Goal: Task Accomplishment & Management: Manage account settings

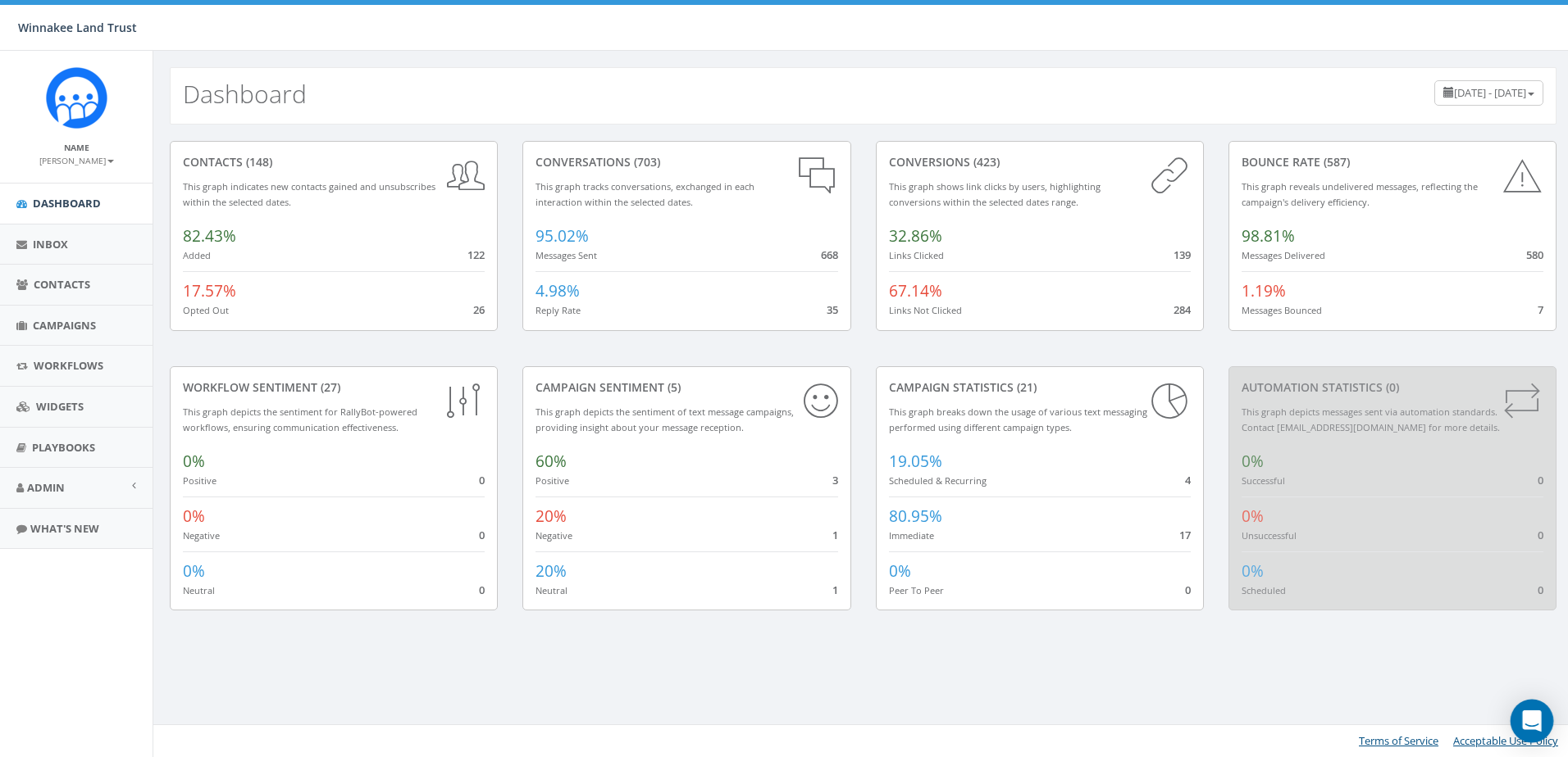
click at [1532, 715] on icon "Open Intercom Messenger" at bounding box center [1531, 722] width 19 height 21
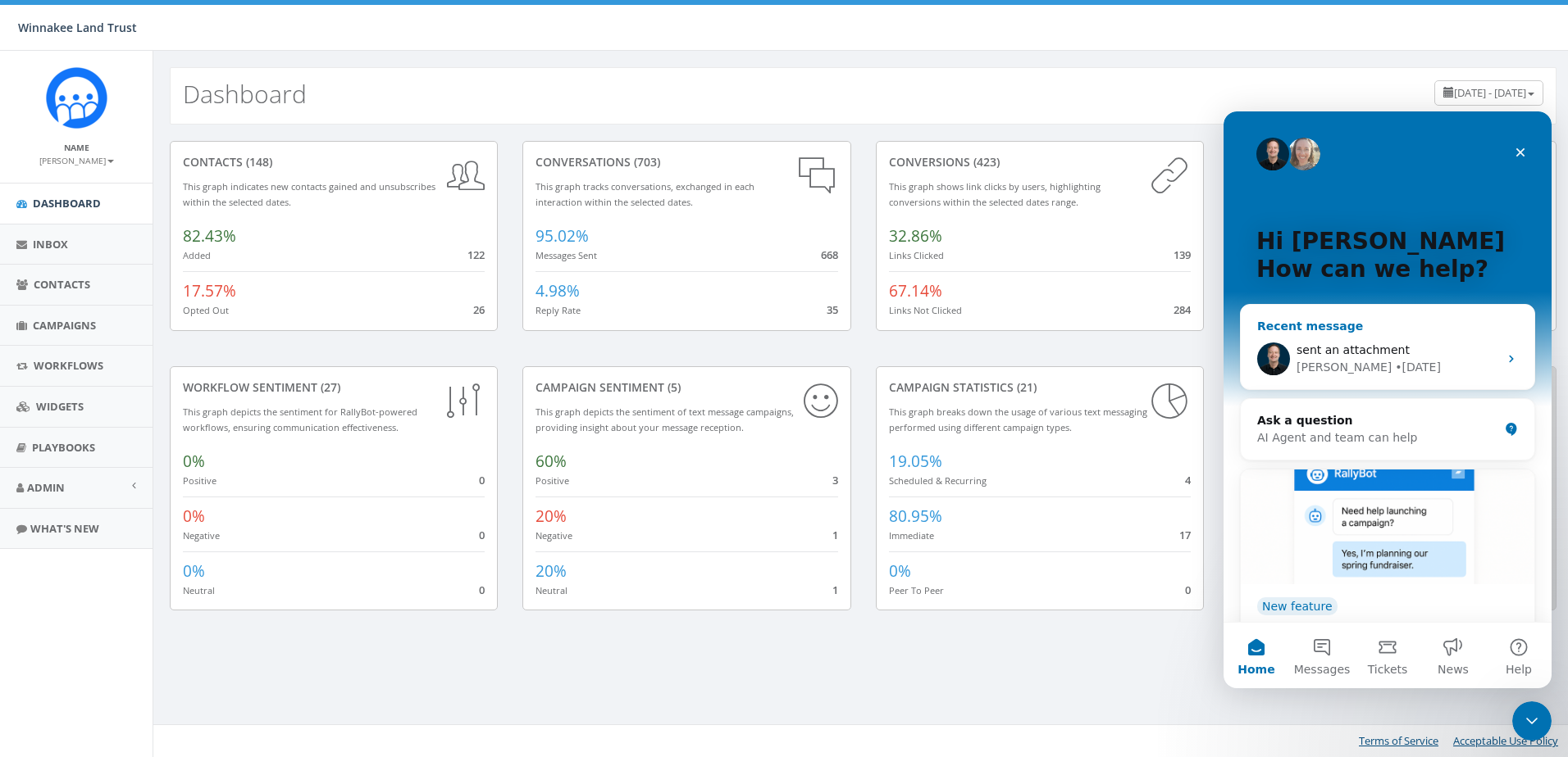
click at [1409, 348] on div "sent an attachment" at bounding box center [1397, 350] width 202 height 17
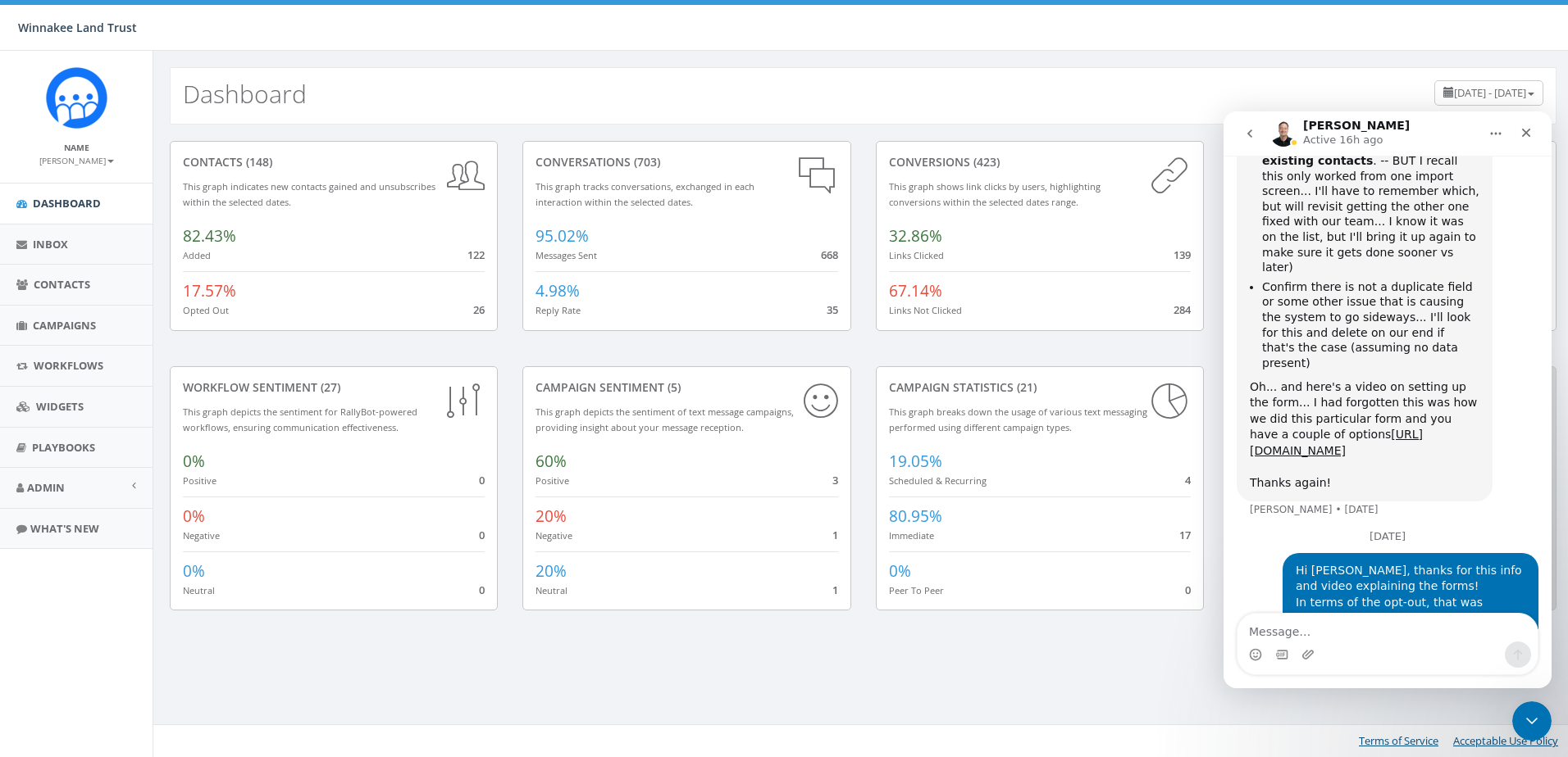
scroll to position [3426, 0]
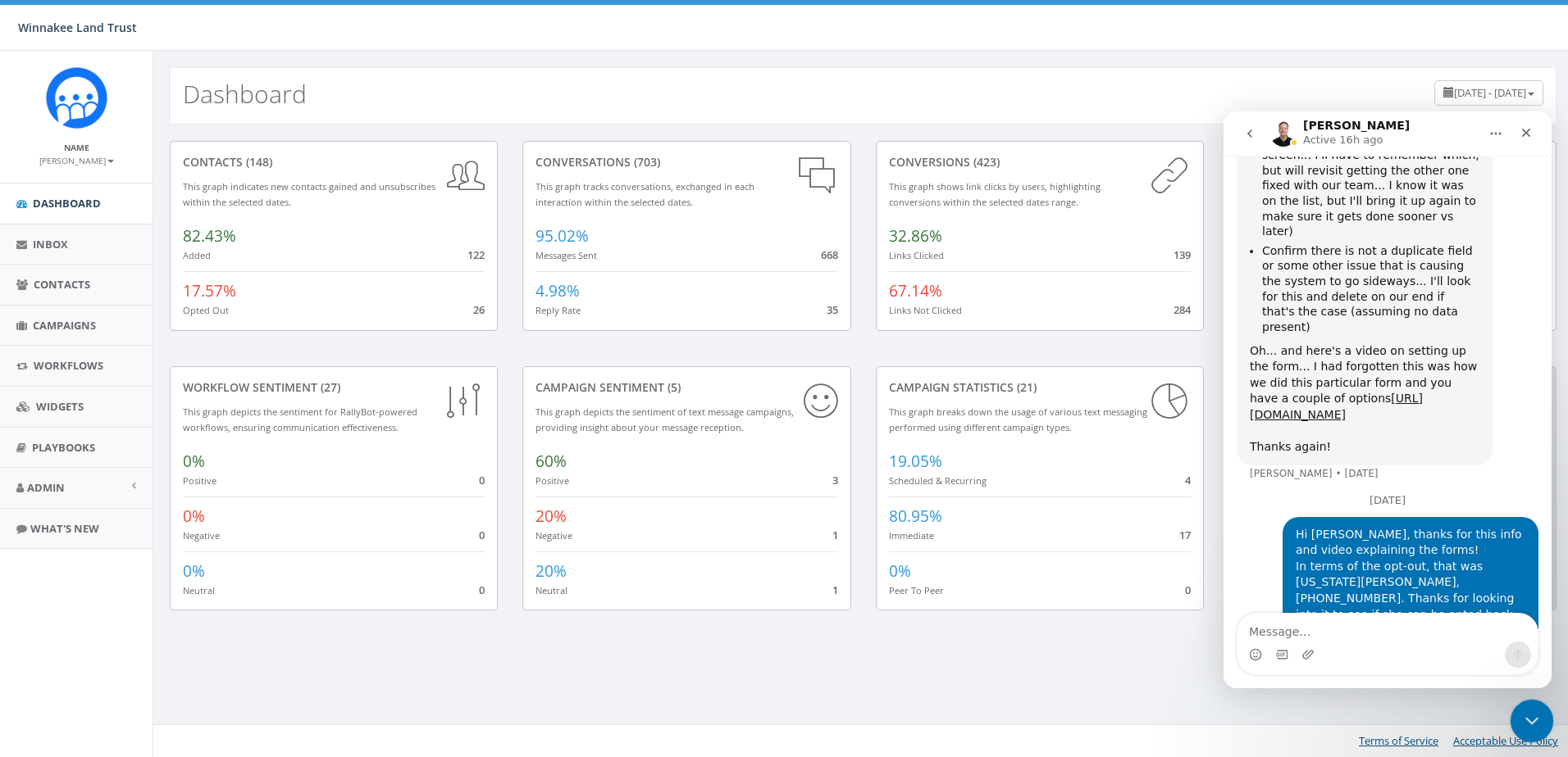
click at [1519, 714] on icon "Close Intercom Messenger" at bounding box center [1529, 719] width 20 height 20
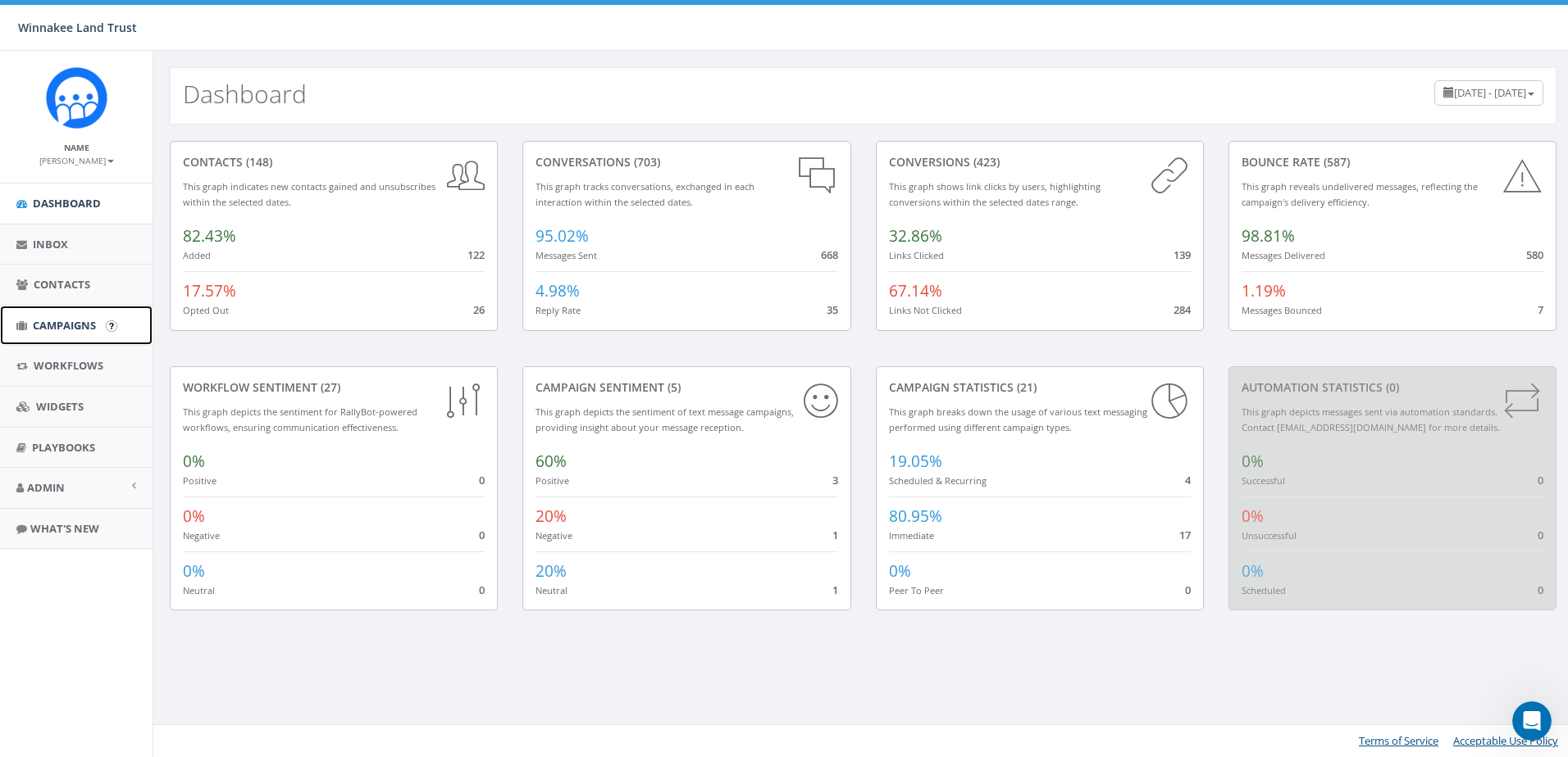
click at [61, 327] on span "Campaigns" at bounding box center [64, 325] width 63 height 15
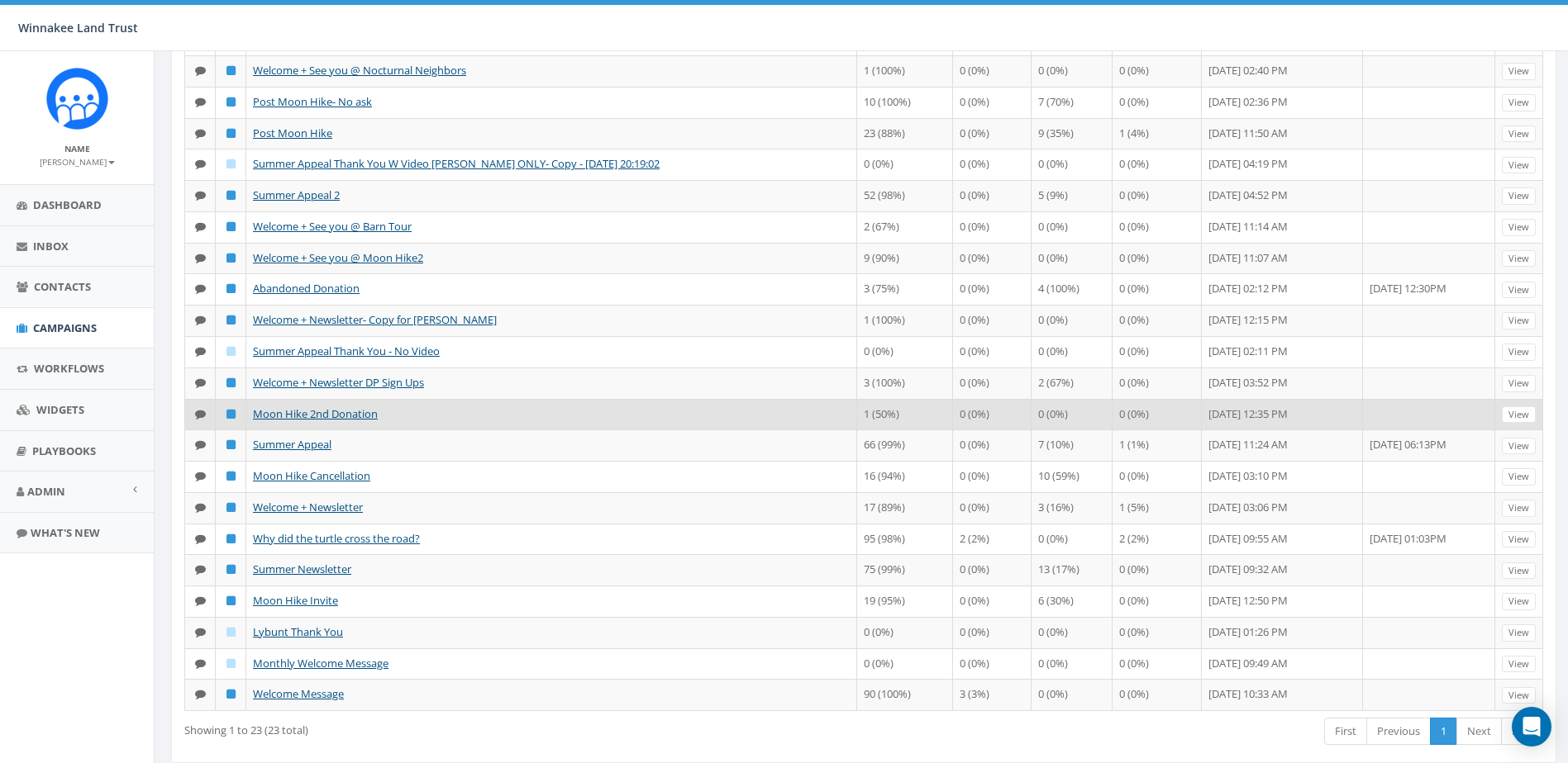
scroll to position [285, 0]
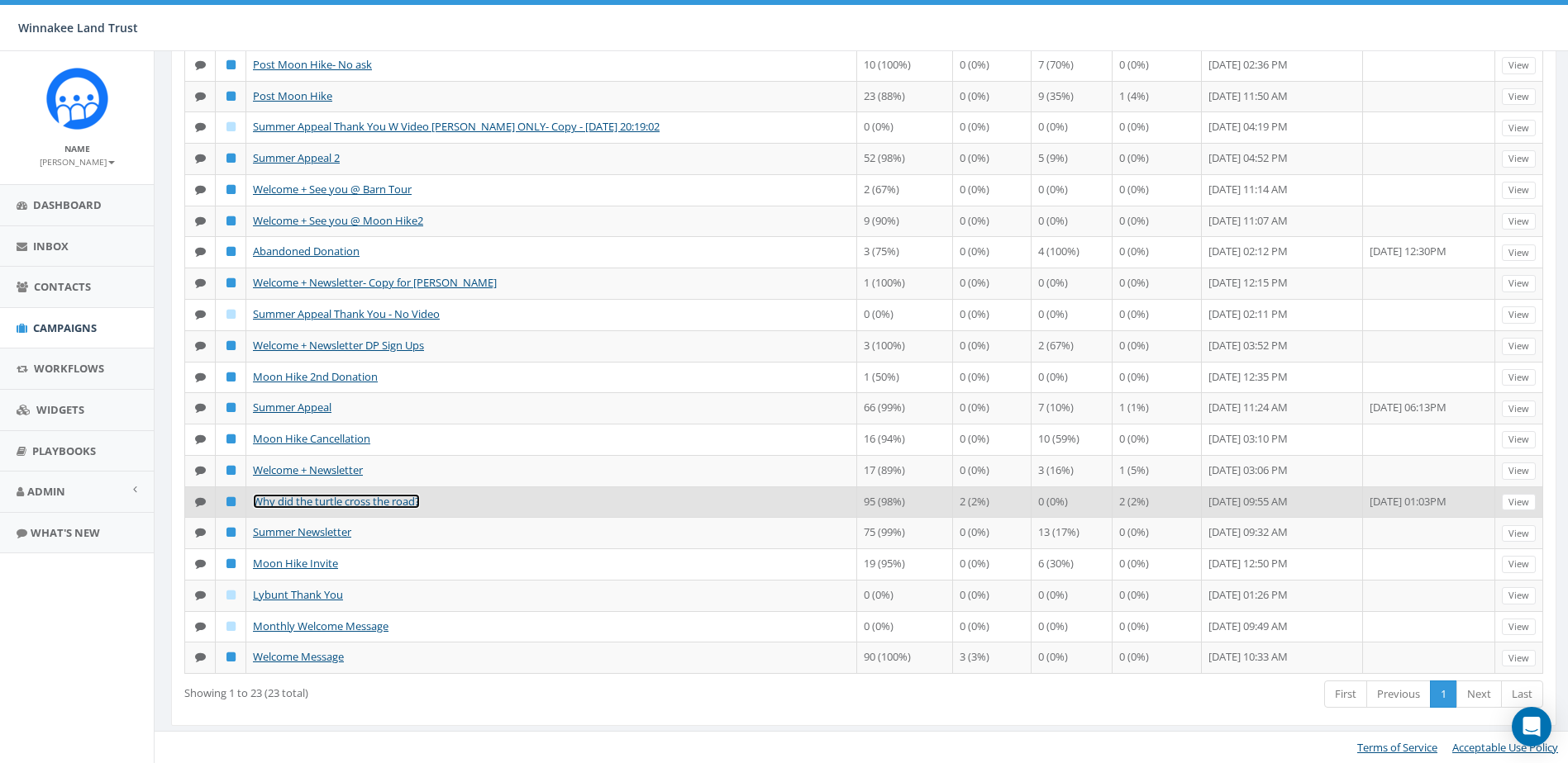
click at [360, 503] on link "Why did the turtle cross the road?" at bounding box center [337, 501] width 167 height 15
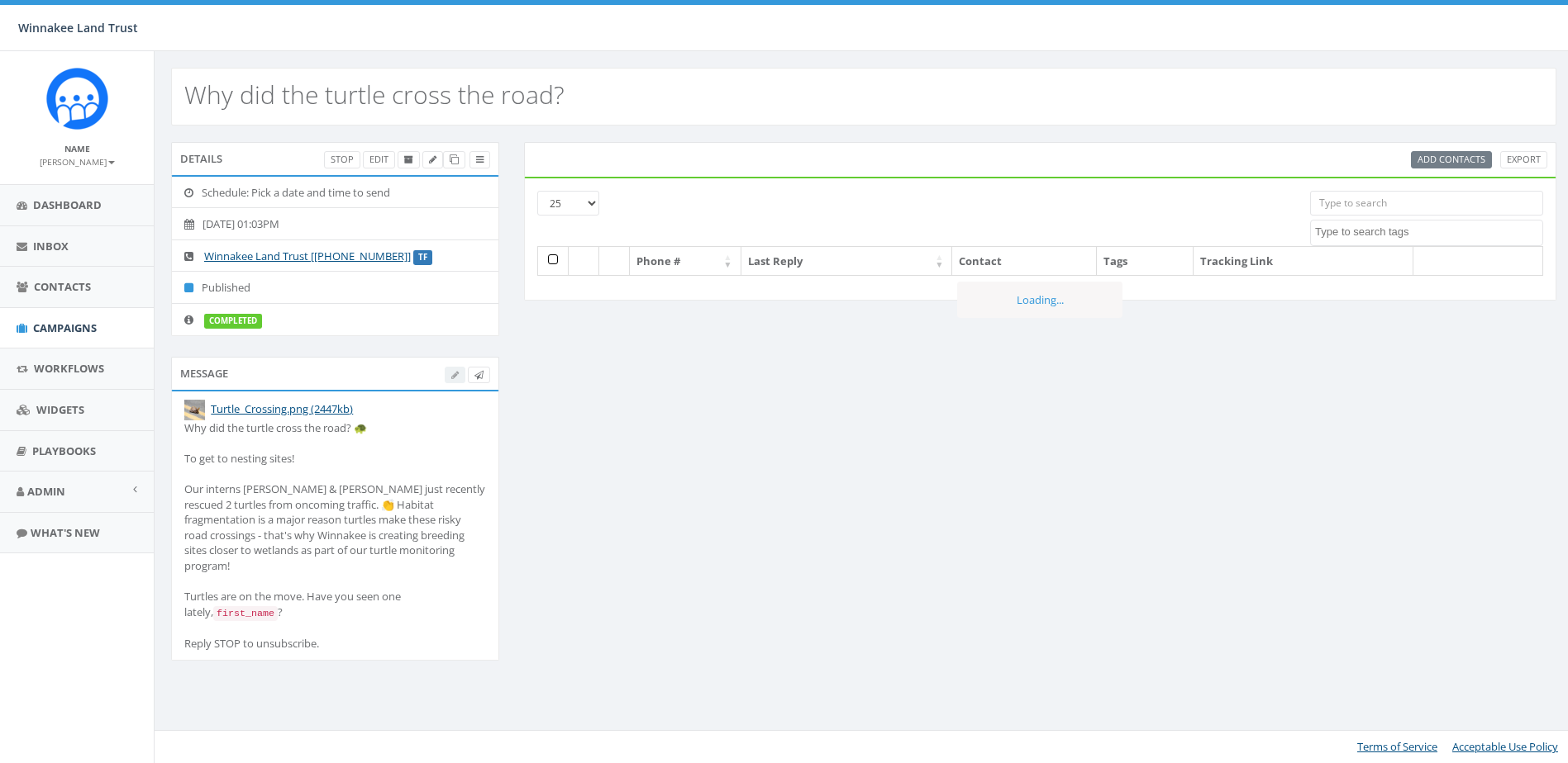
select select
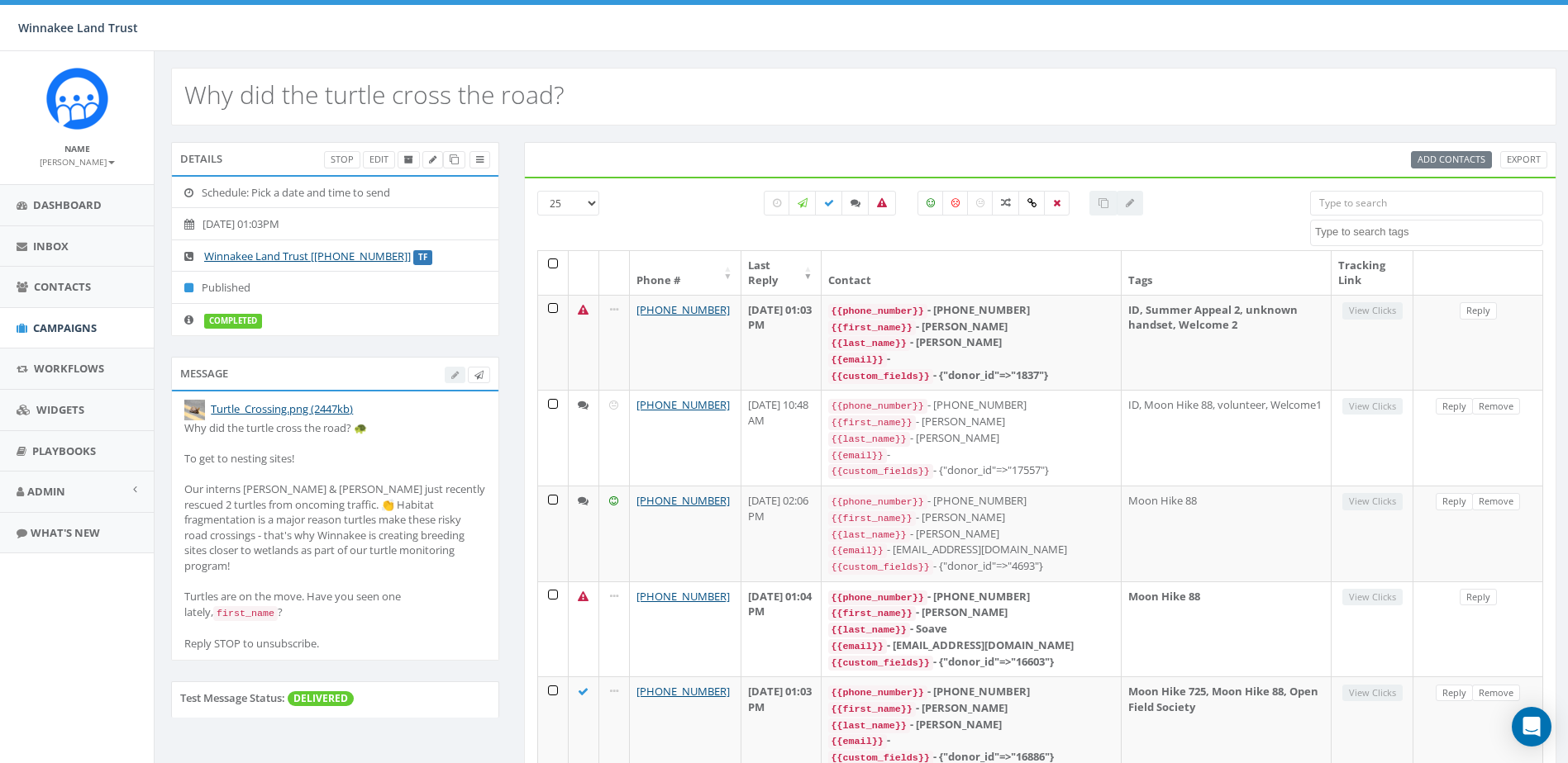
click at [1414, 229] on textarea "Search" at bounding box center [1428, 232] width 227 height 15
type textarea "88"
select select "Moon Hike 88"
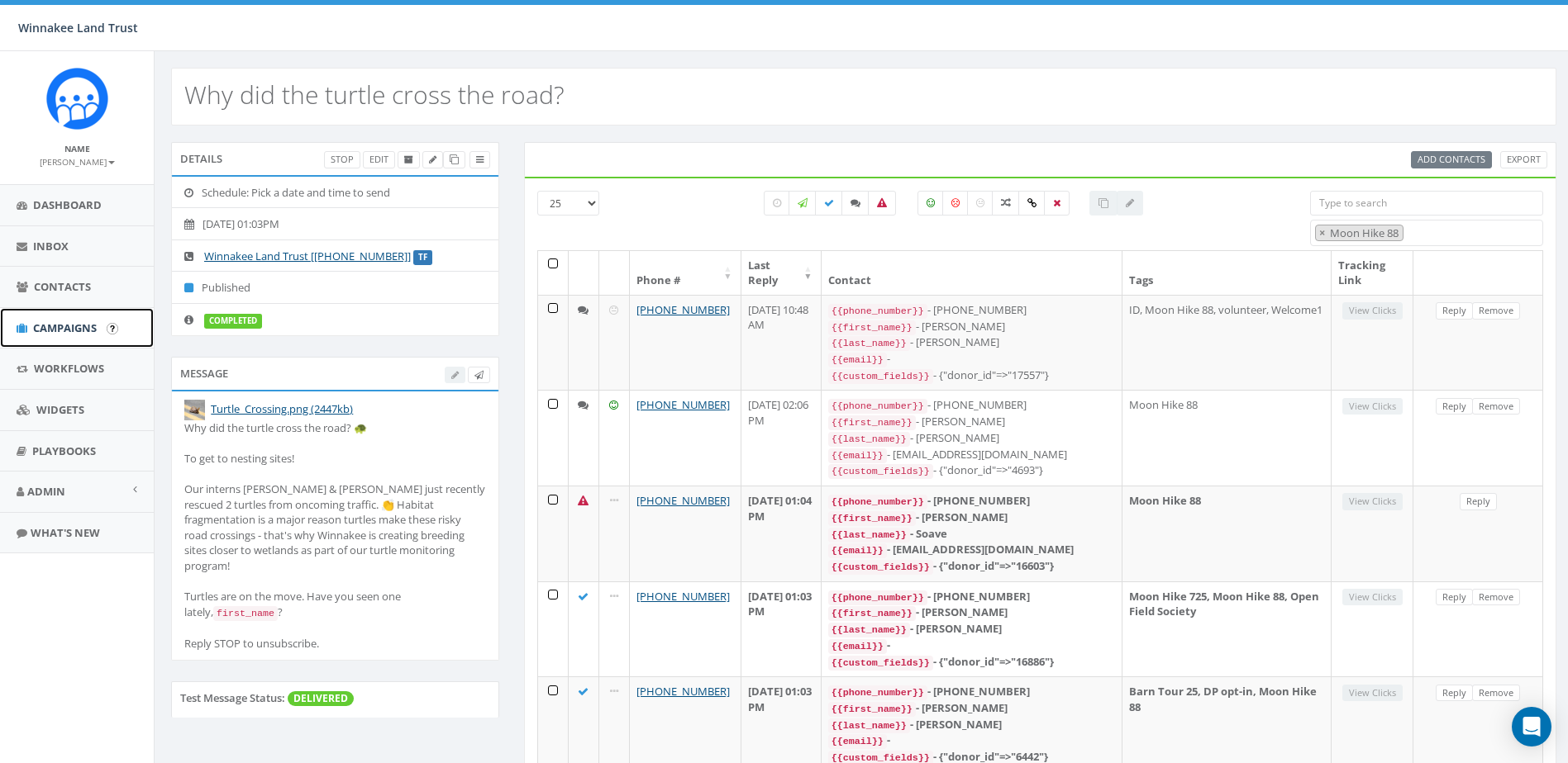
click at [27, 326] on link "Campaigns" at bounding box center [77, 327] width 154 height 40
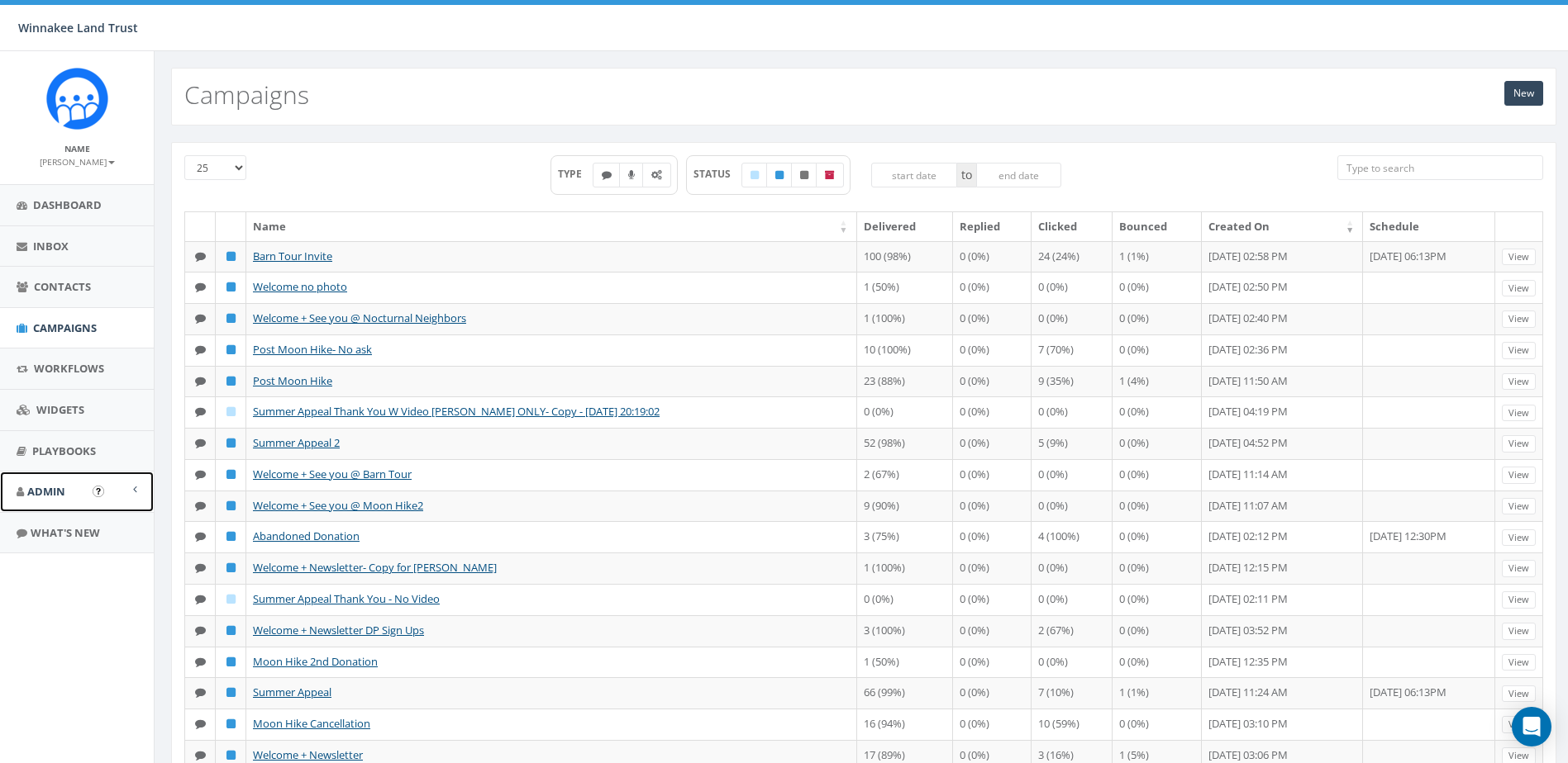
click at [54, 498] on span "Admin" at bounding box center [46, 491] width 38 height 15
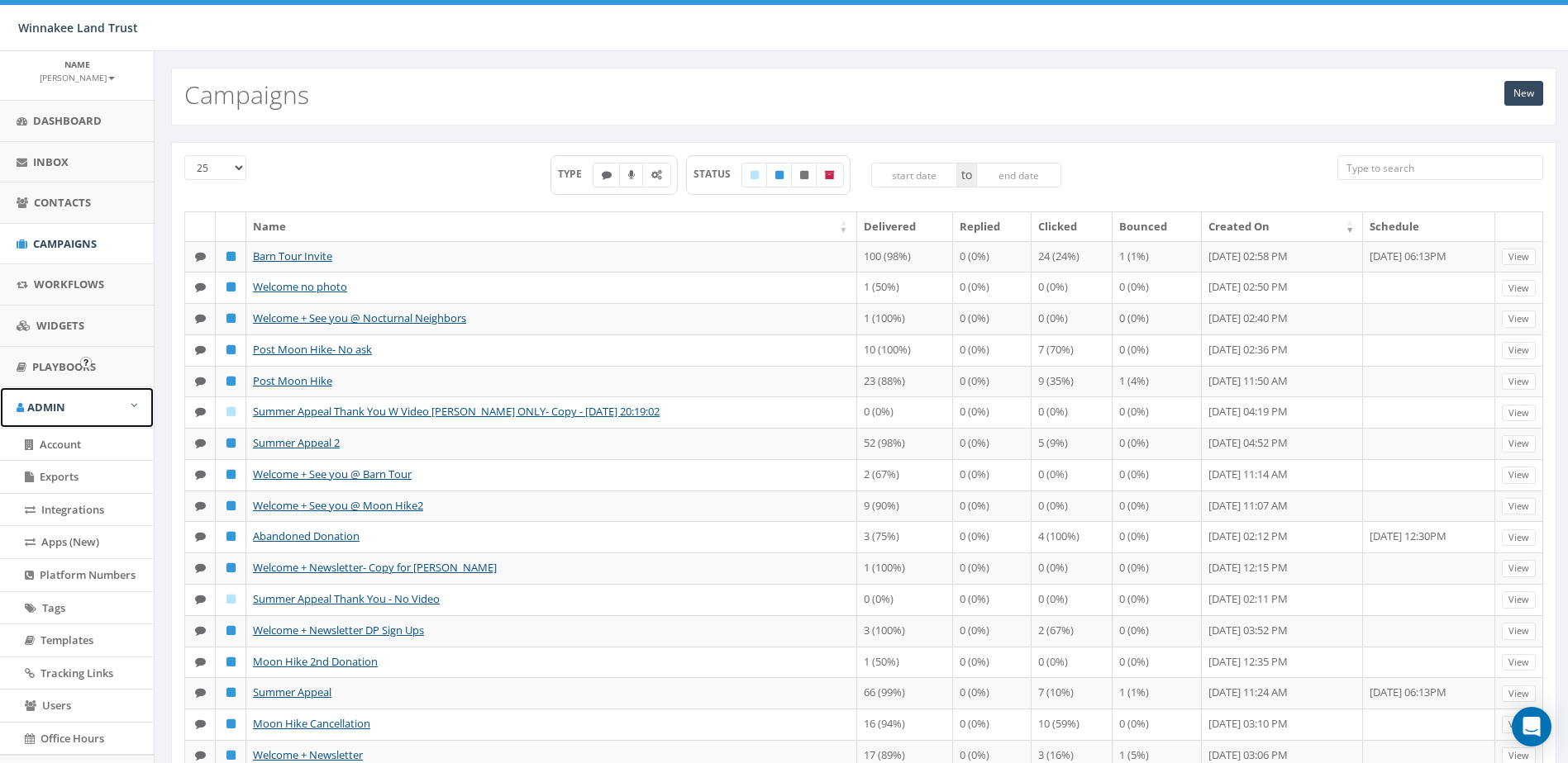
scroll to position [165, 0]
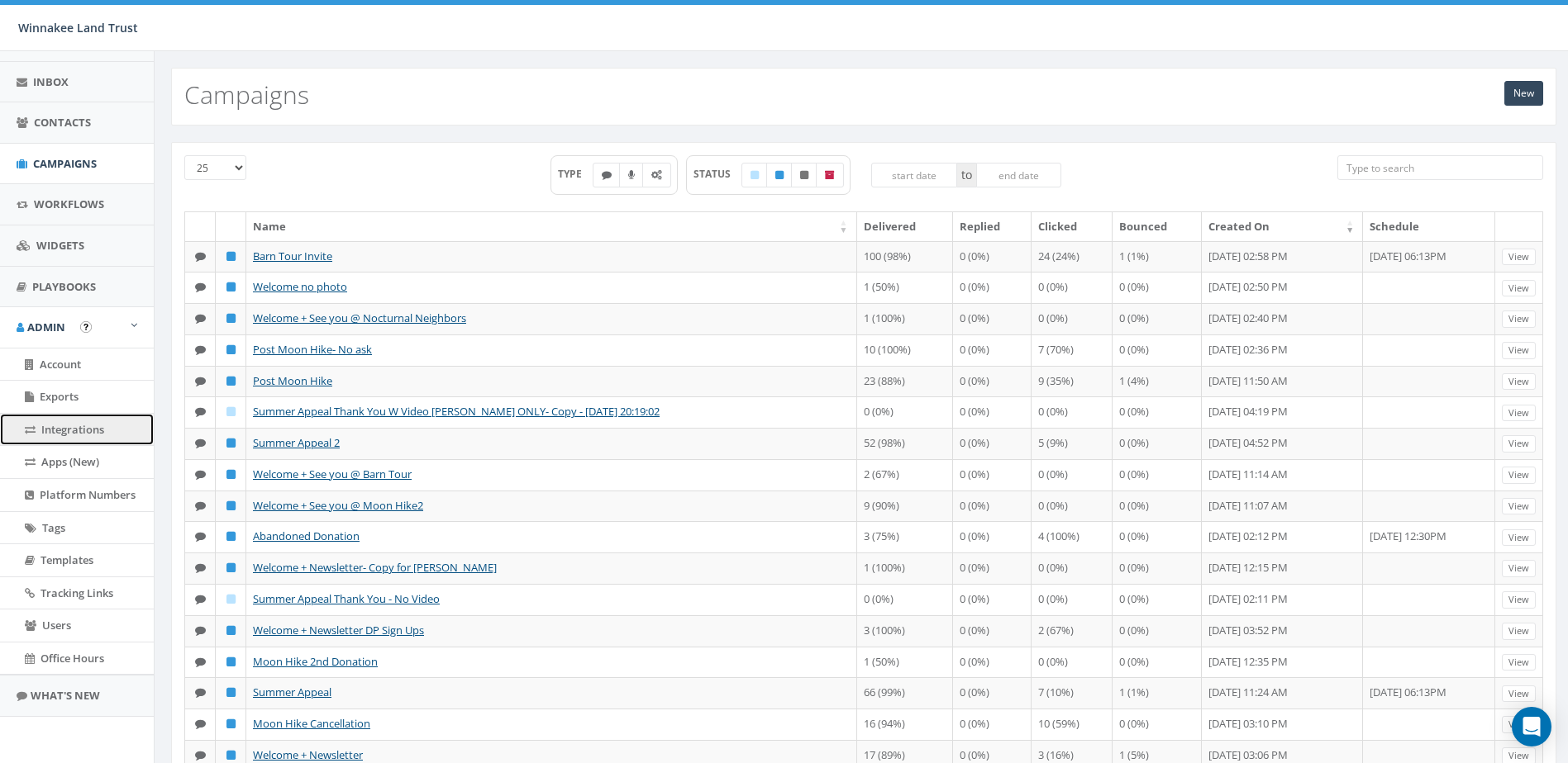
click at [53, 428] on span "Integrations" at bounding box center [72, 429] width 63 height 15
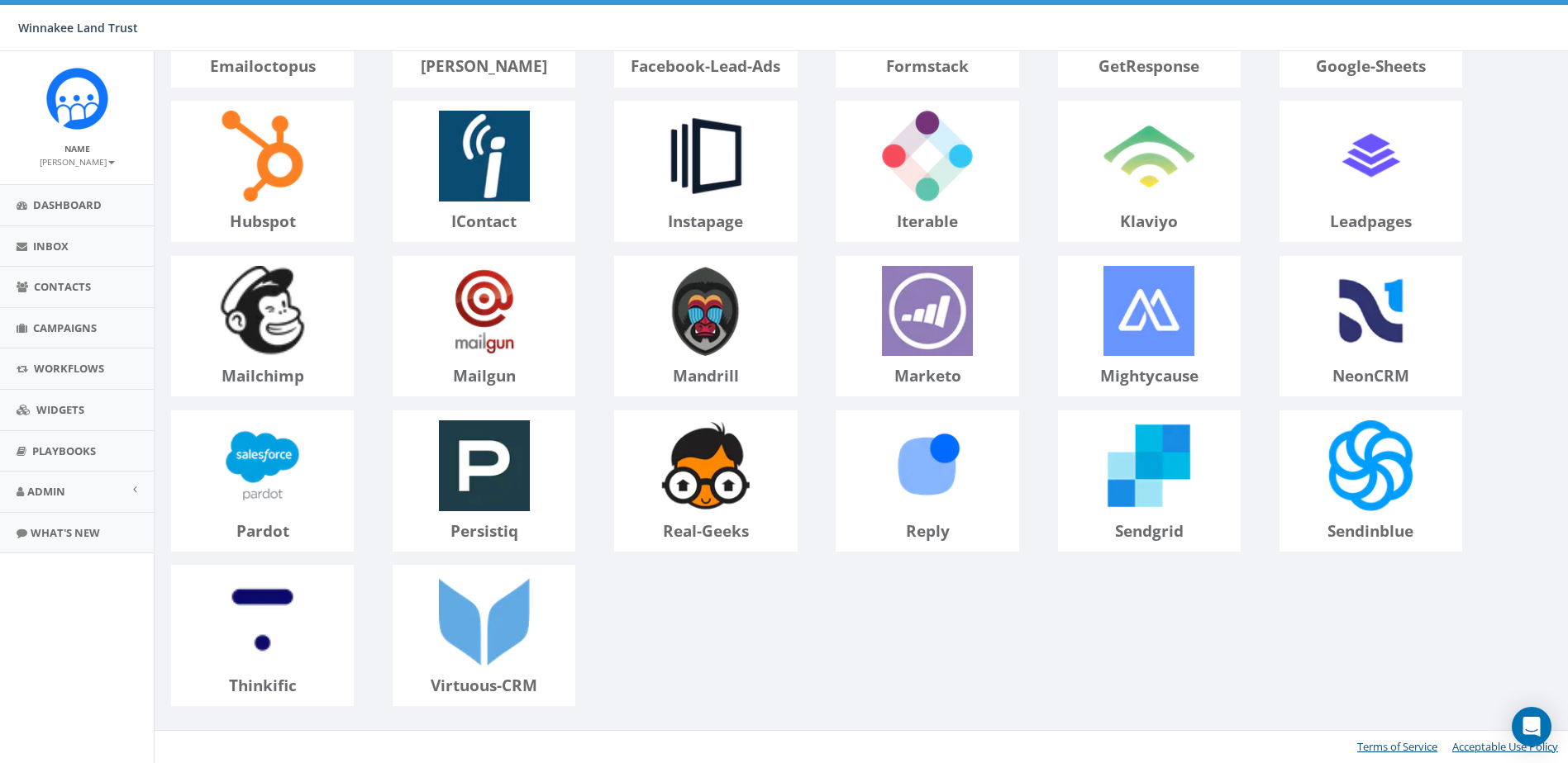
scroll to position [137, 0]
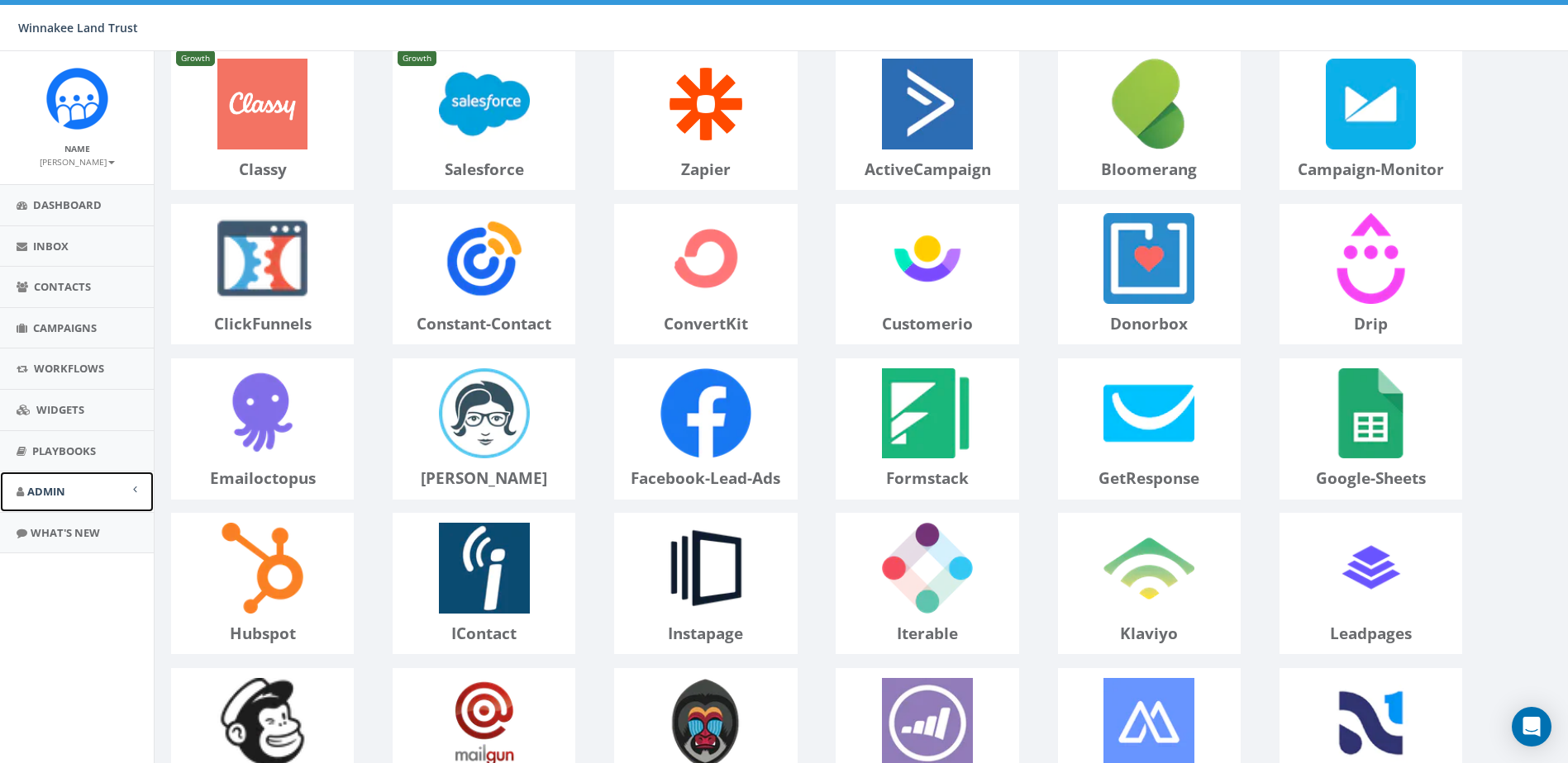
click at [73, 487] on link "Admin" at bounding box center [77, 491] width 154 height 40
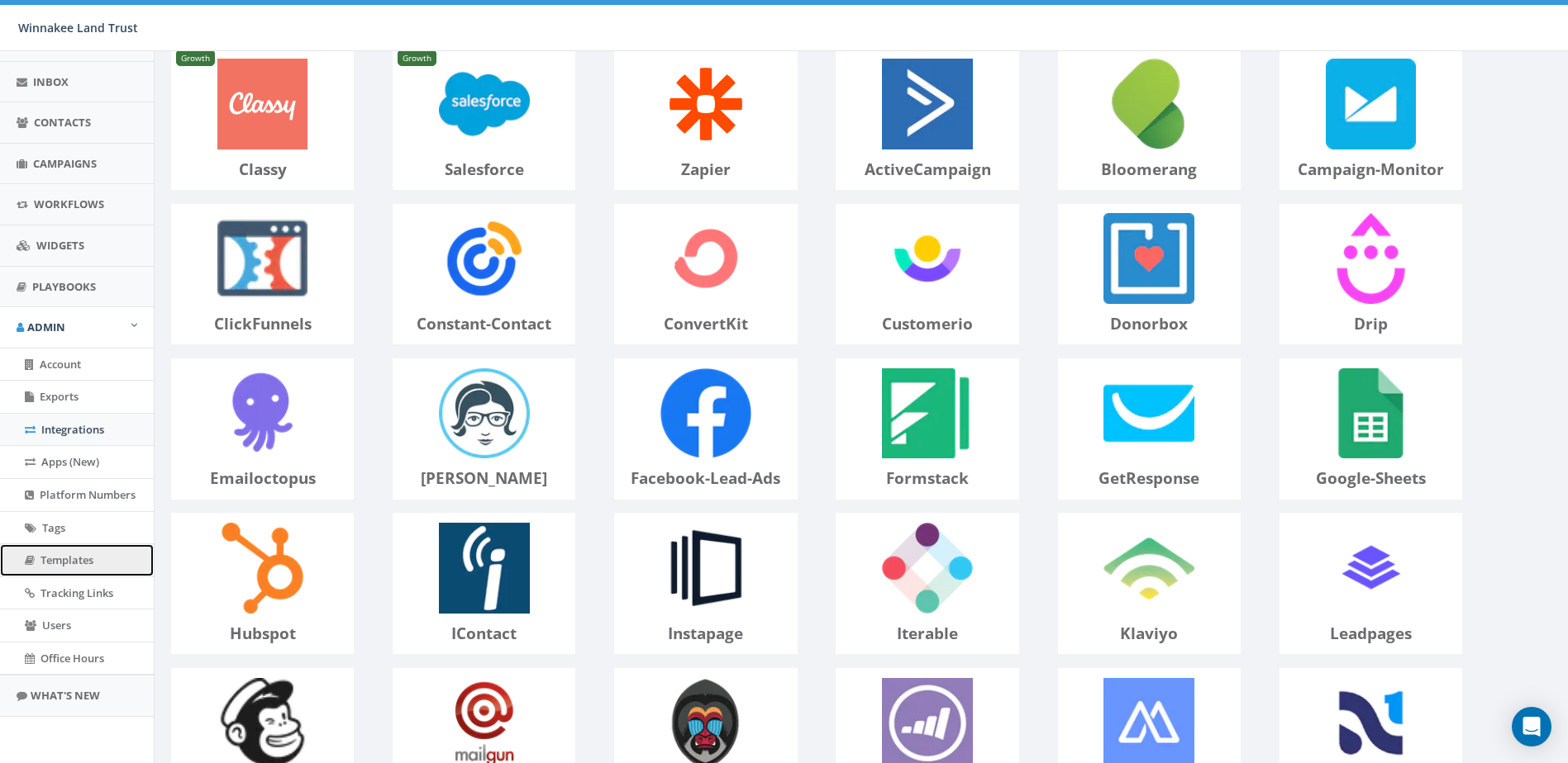
click at [62, 565] on span "Templates" at bounding box center [66, 560] width 53 height 15
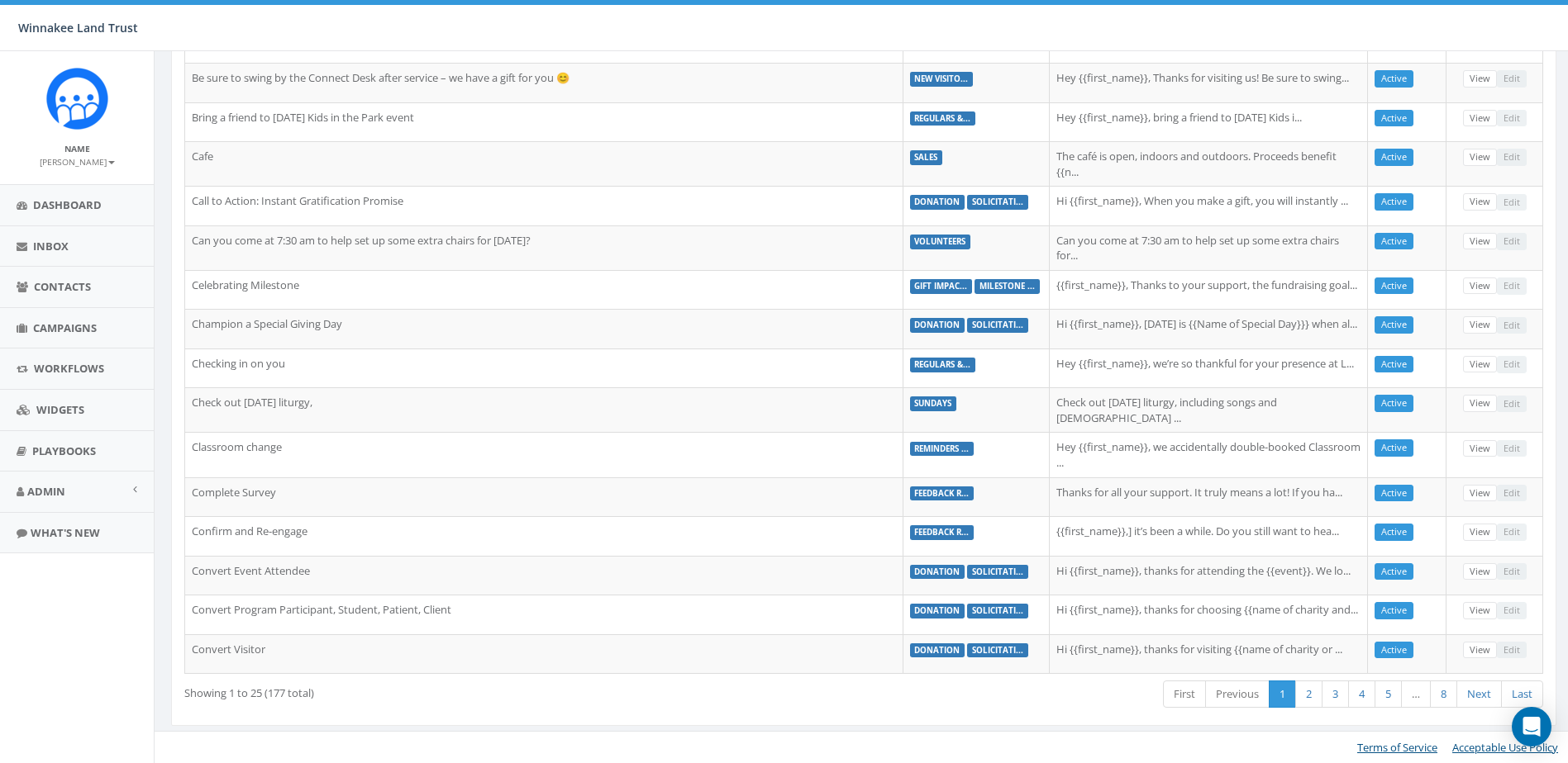
scroll to position [597, 0]
click at [1310, 702] on link "2" at bounding box center [1308, 694] width 27 height 27
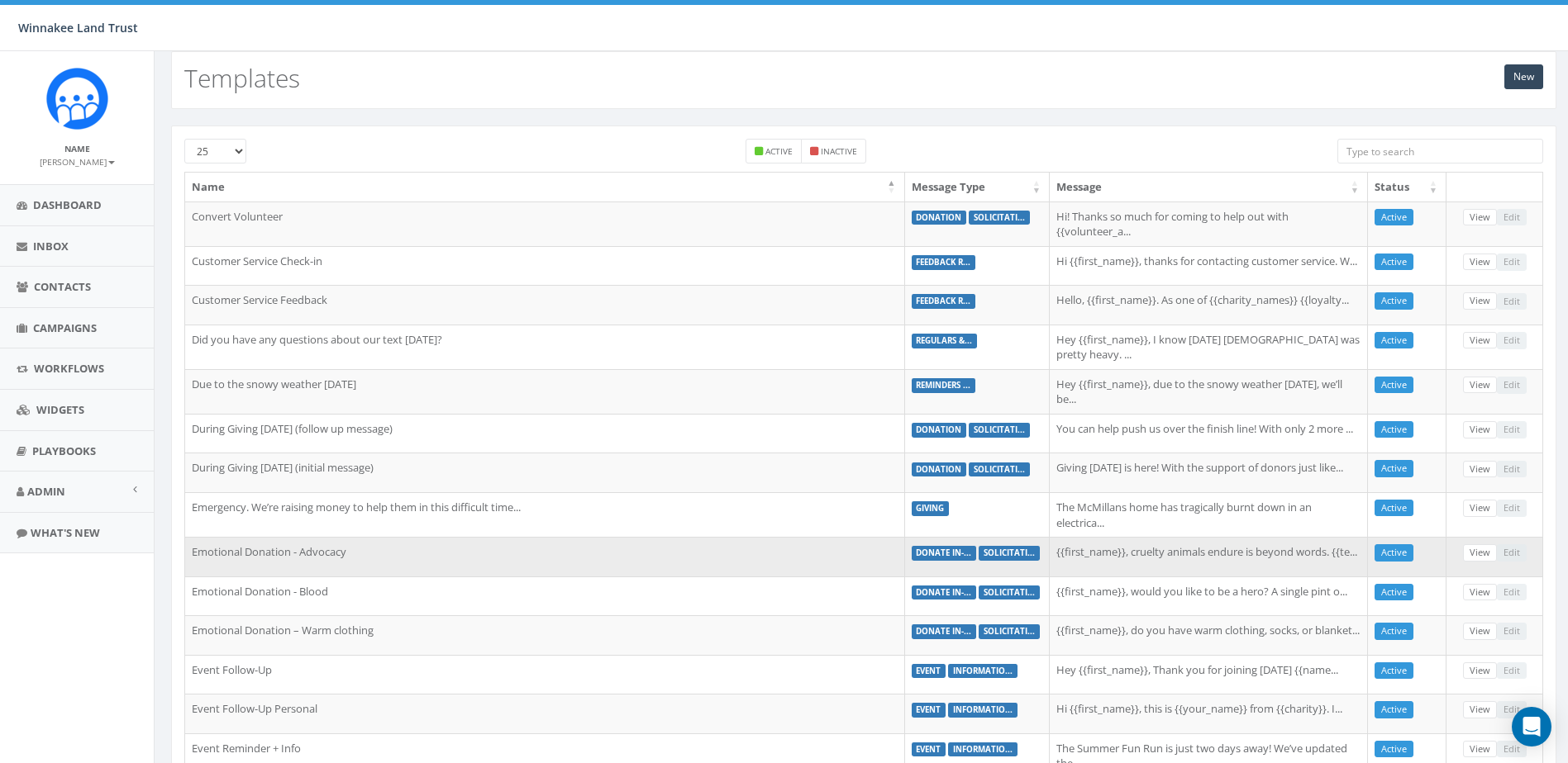
scroll to position [0, 0]
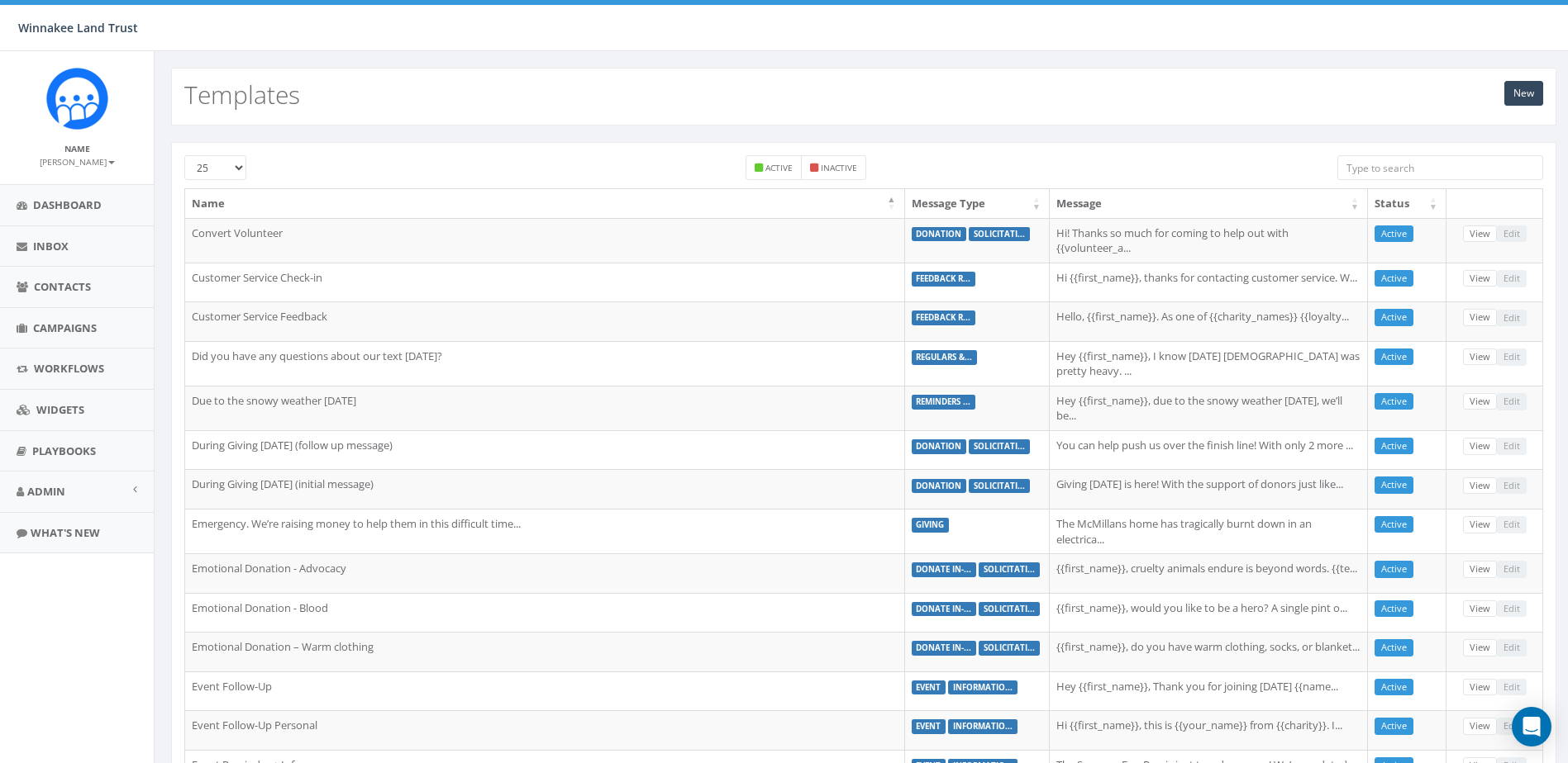
click at [1036, 207] on th "Message Type" at bounding box center [977, 203] width 145 height 29
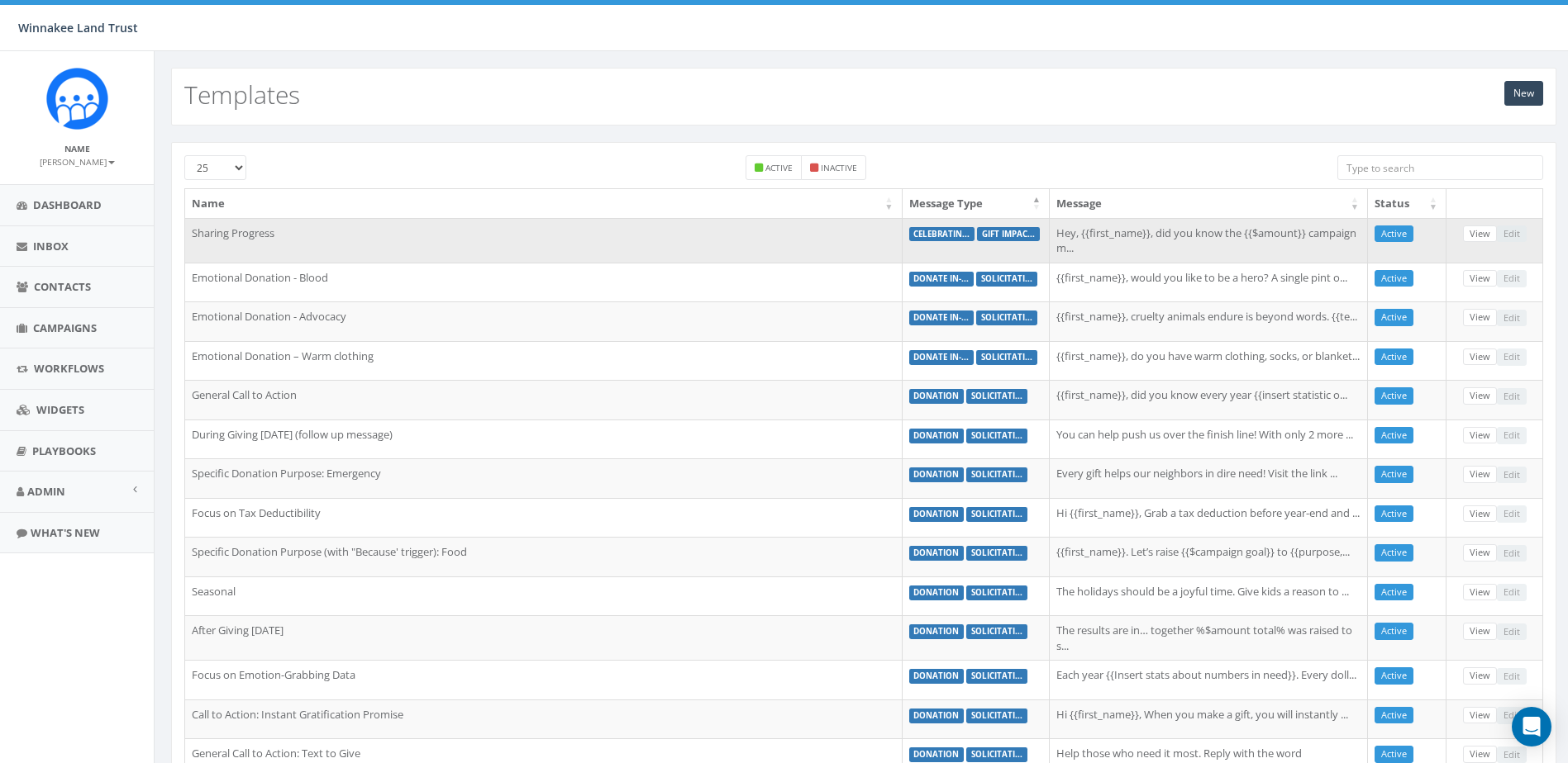
click at [957, 230] on label "celebratin..." at bounding box center [942, 234] width 66 height 15
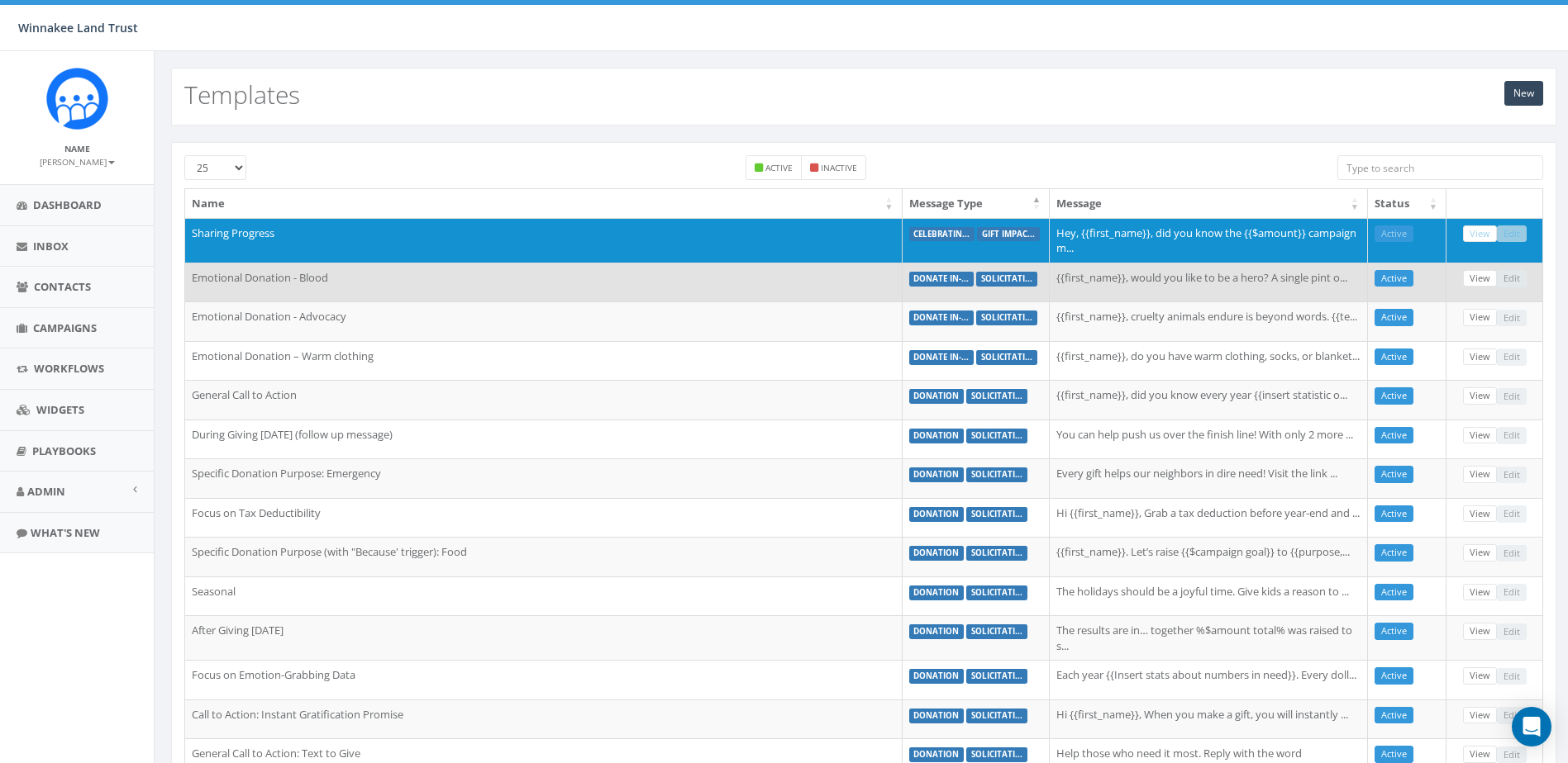
click at [951, 274] on label "donate in-..." at bounding box center [942, 279] width 65 height 15
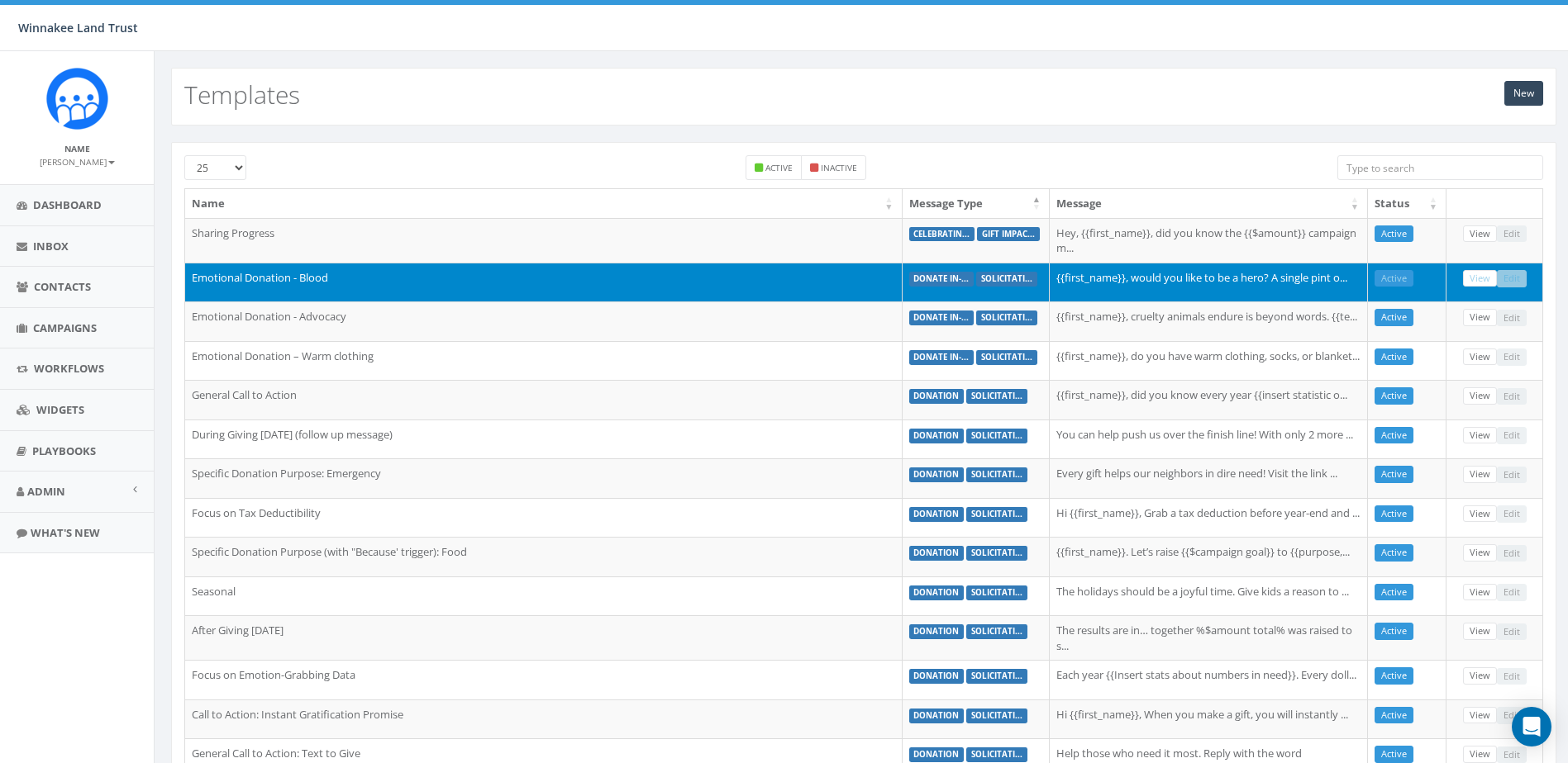
click at [950, 276] on label "donate in-..." at bounding box center [942, 279] width 65 height 15
click at [1189, 169] on div "Active Inactive" at bounding box center [805, 172] width 1038 height 33
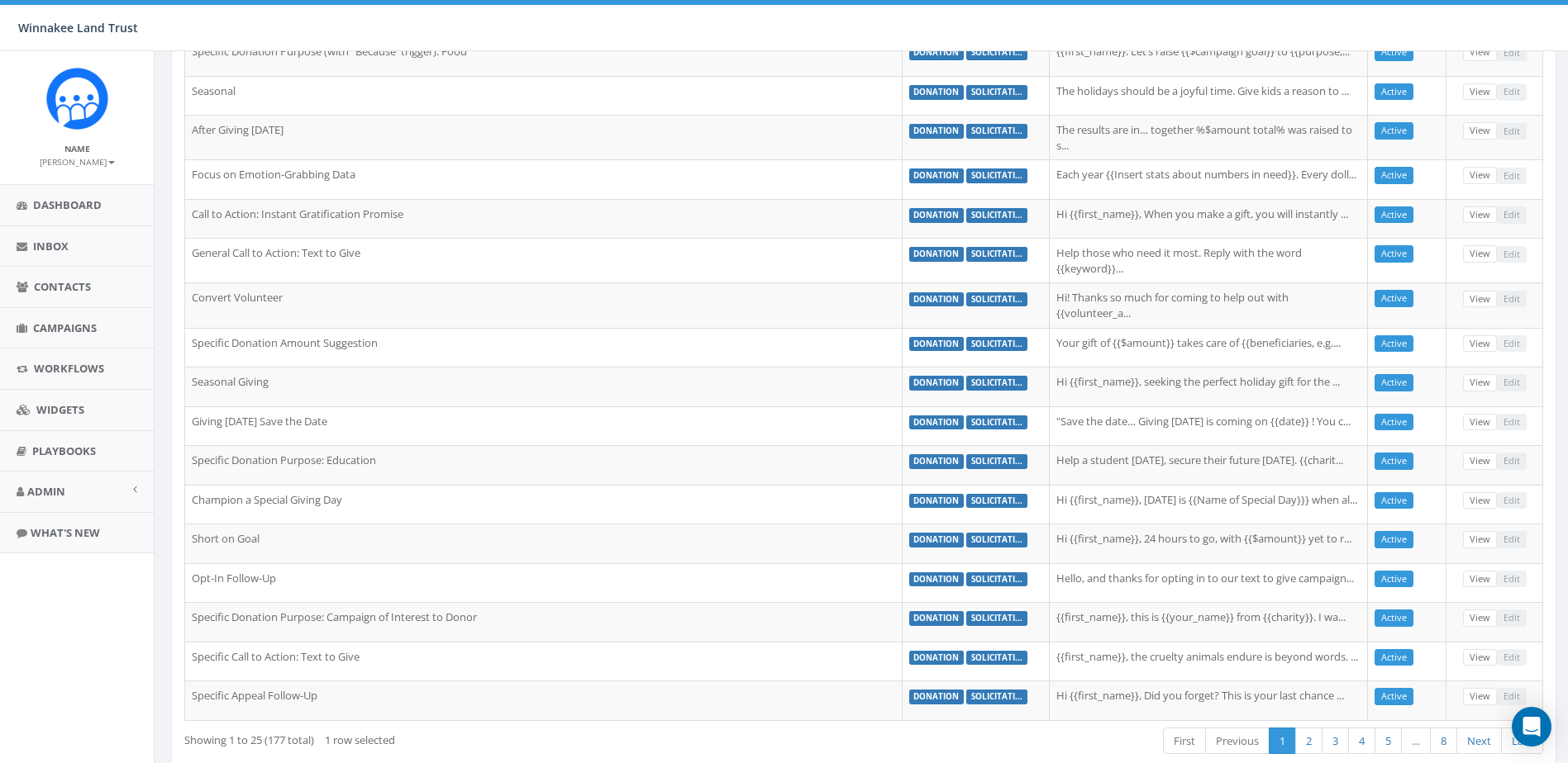
scroll to position [586, 0]
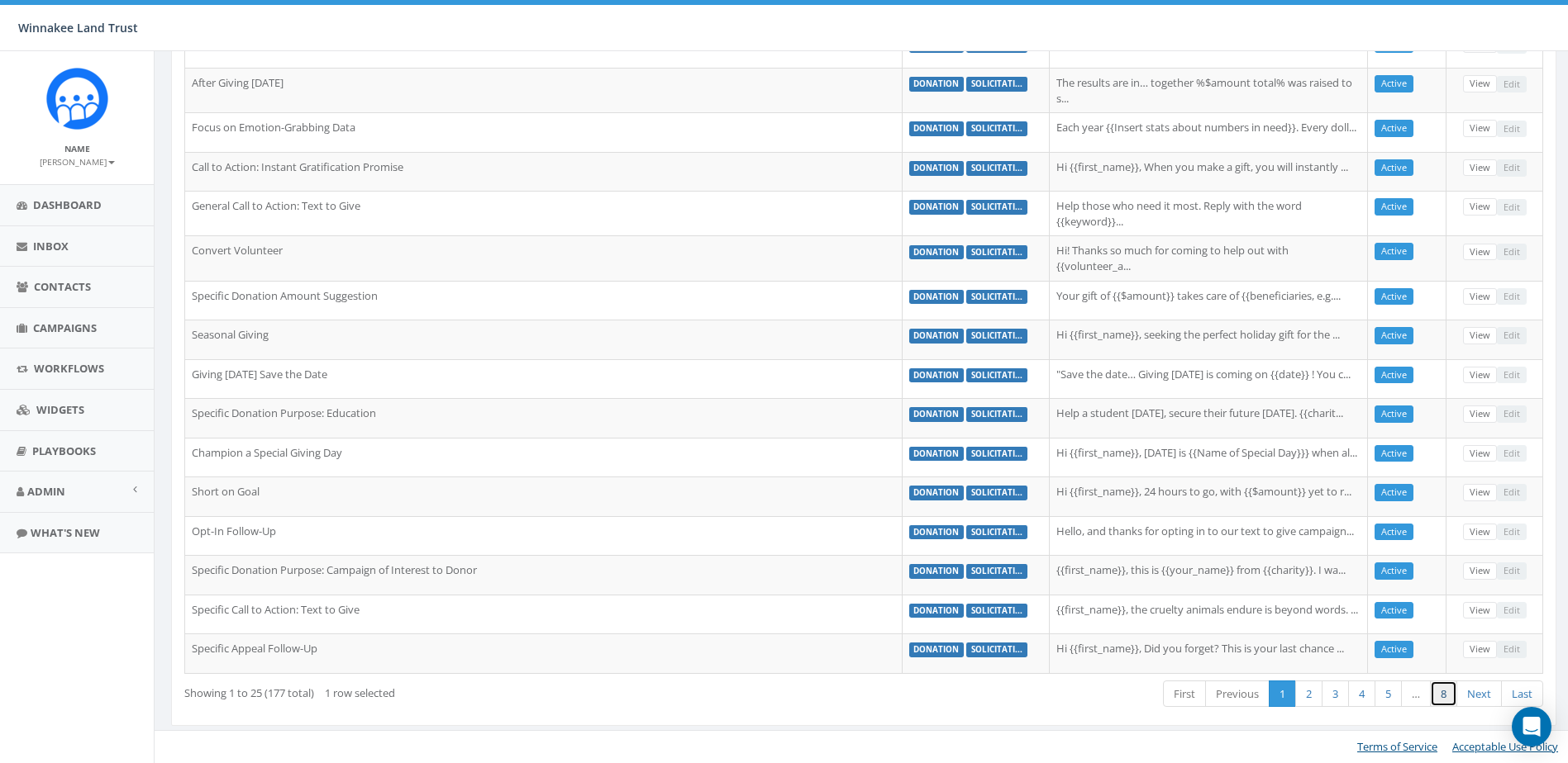
click at [1435, 692] on link "8" at bounding box center [1444, 694] width 27 height 27
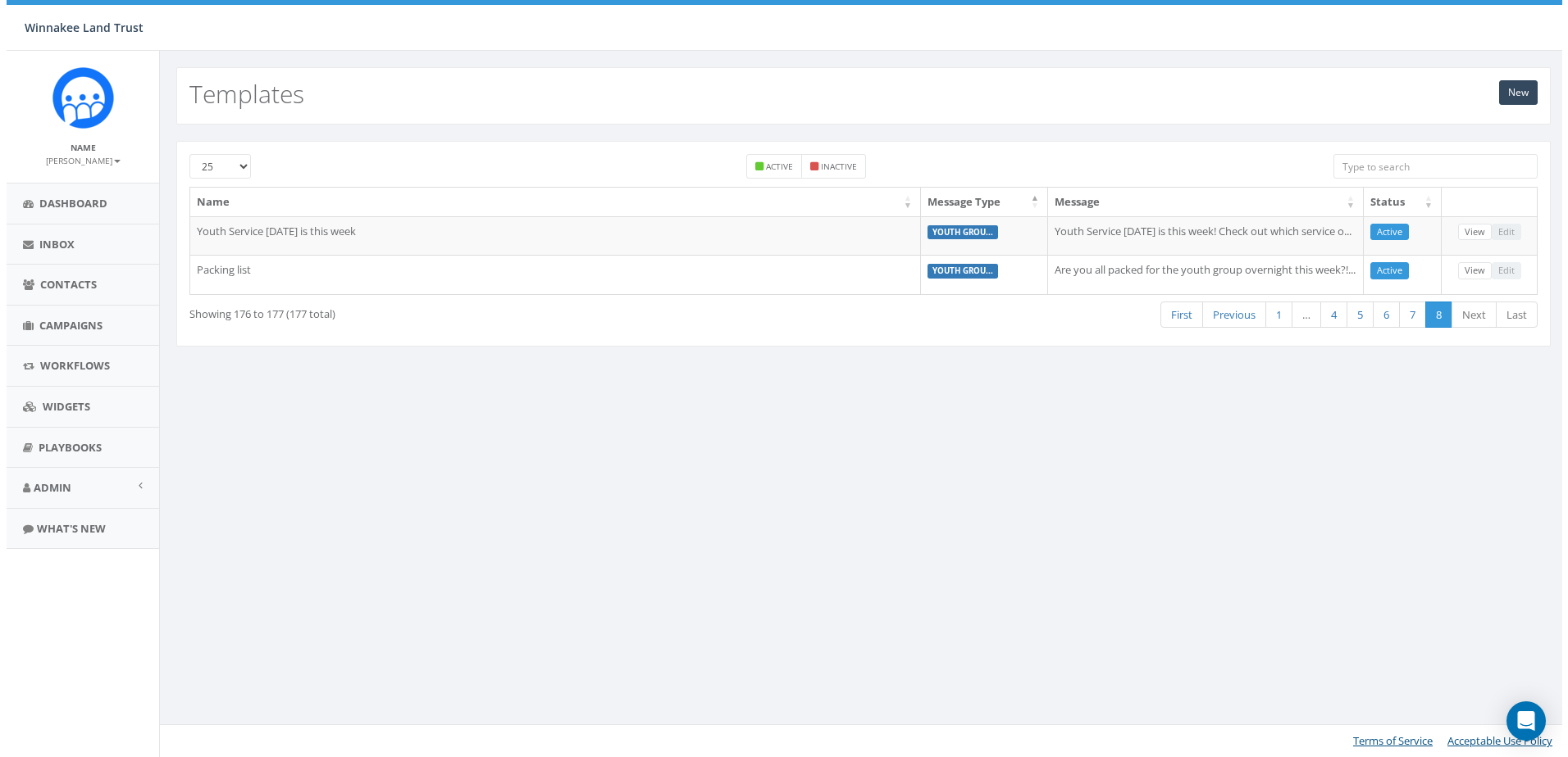
scroll to position [0, 0]
click at [1416, 326] on link "7" at bounding box center [1418, 315] width 27 height 27
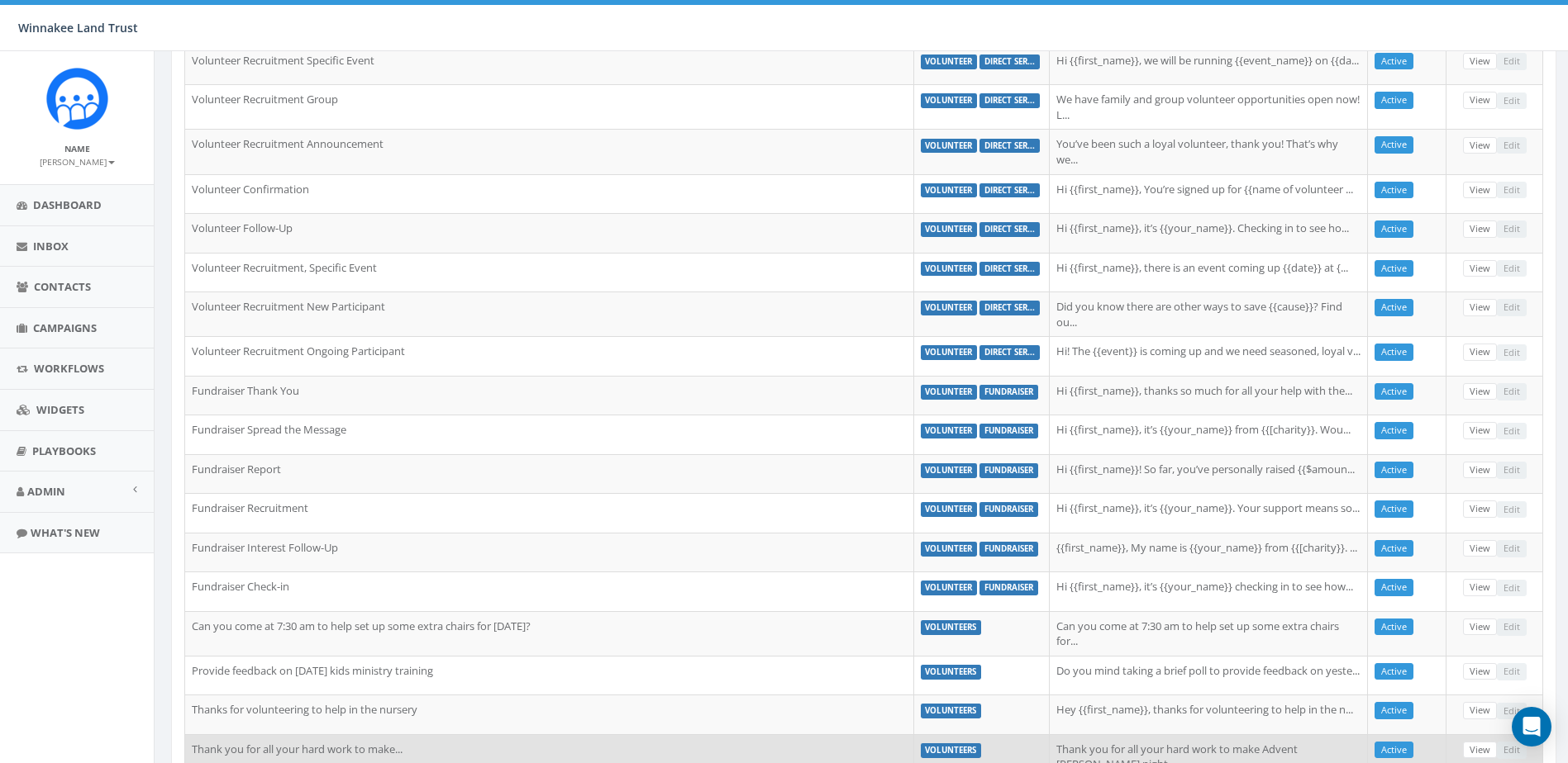
scroll to position [597, 0]
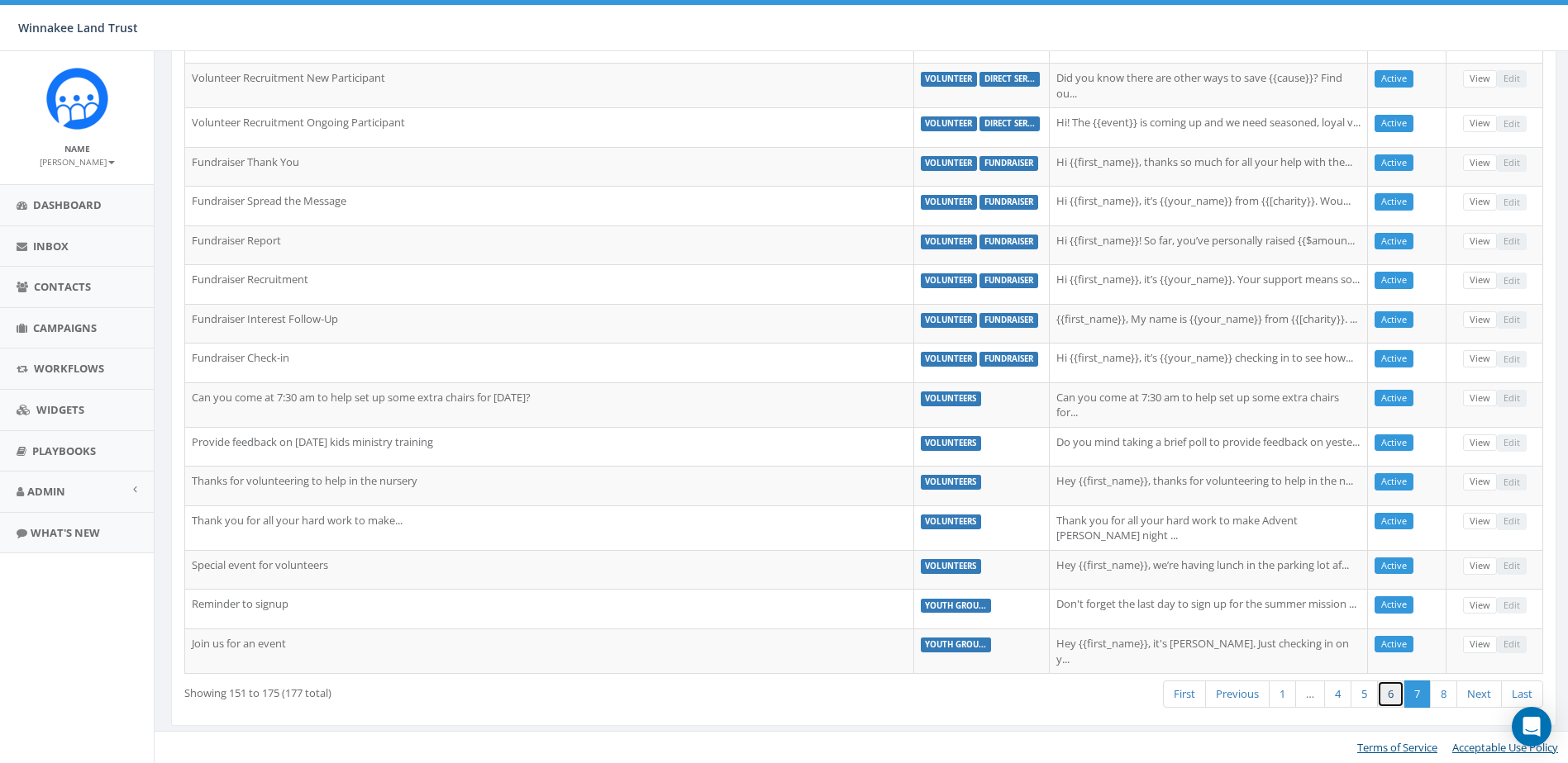
click at [1392, 699] on link "6" at bounding box center [1390, 694] width 27 height 27
